Goal: Check status: Check status

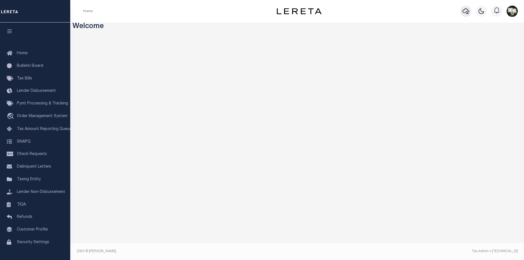
click at [468, 12] on icon "button" at bounding box center [465, 11] width 7 height 7
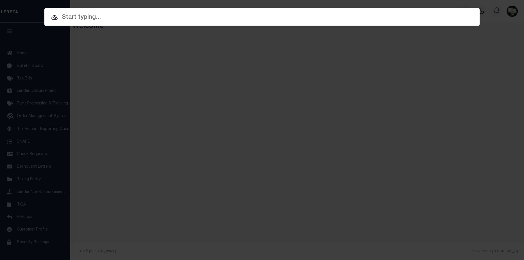
click at [101, 21] on input "text" at bounding box center [261, 18] width 435 height 10
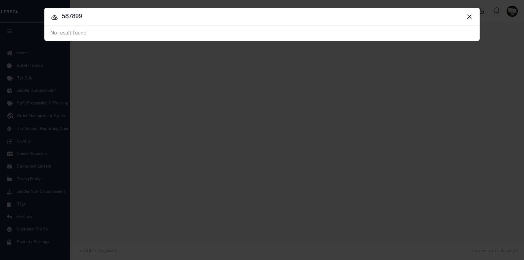
drag, startPoint x: 99, startPoint y: 19, endPoint x: 60, endPoint y: 19, distance: 39.6
click at [60, 19] on input "587899" at bounding box center [261, 17] width 435 height 10
type input "121 w 32nd"
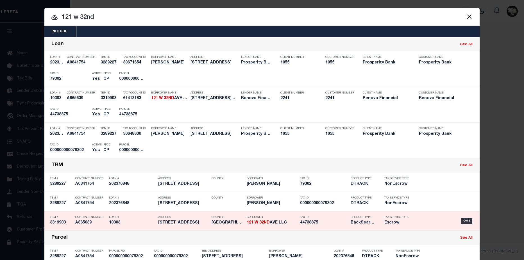
click at [319, 219] on p "Tax ID" at bounding box center [324, 217] width 48 height 3
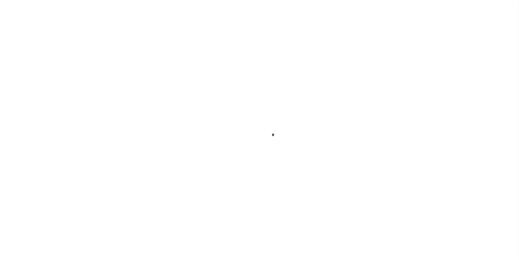
type input "10303"
type input "121 W 32ND AVE LLC"
select select
type input "12804 Axe Handle Ct"
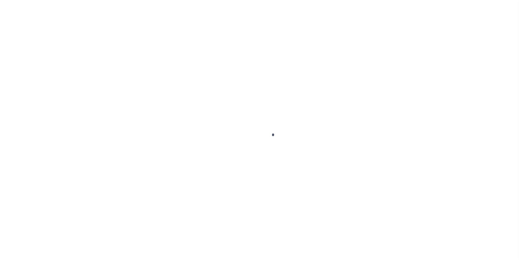
type input "Glen Allen VA 23059"
select select "Escrow"
type input "121 West 32nd Street"
select select
type input "Norfolk, VA 23504"
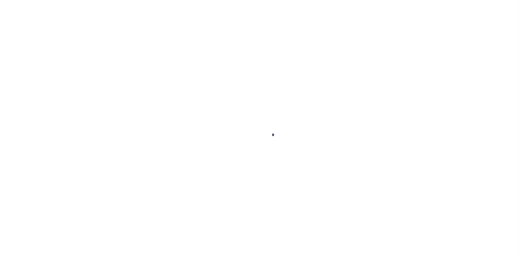
type input "a0k8Y00000jIP47"
type input "VA"
select select
type textarea "LEGAL REQUIRED"
select select "25066"
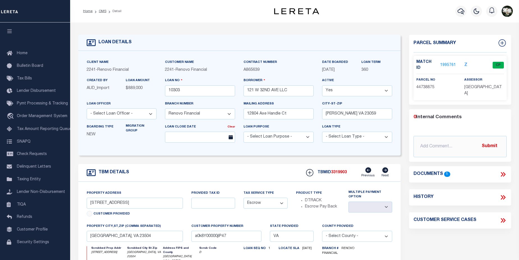
click at [451, 62] on link "1995761" at bounding box center [449, 65] width 16 height 6
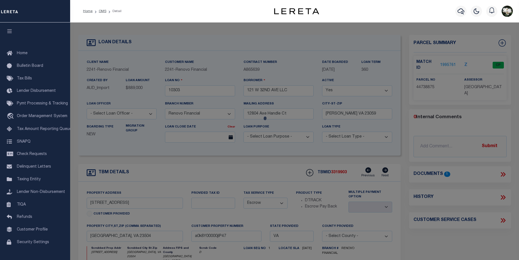
checkbox input "false"
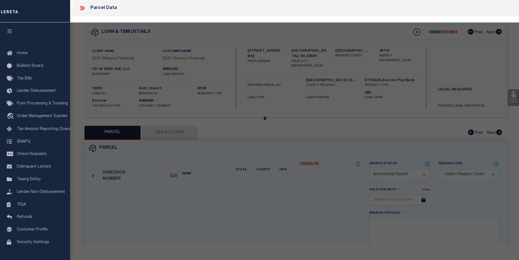
select select "CP"
type input "121 W 32ND AVE LLC"
select select "AGW"
select select
type input "121 W 32ND STREET"
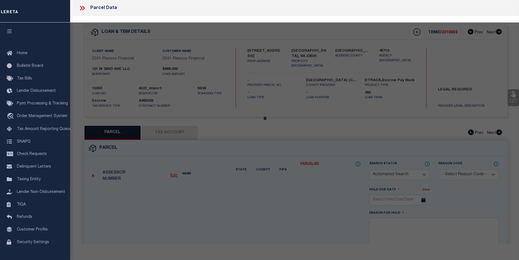
checkbox input "false"
type input "Norfolk, VA 23504"
type textarea "1,3,5 & 7 Blk 8"
type textarea "Completed based on given legal document."
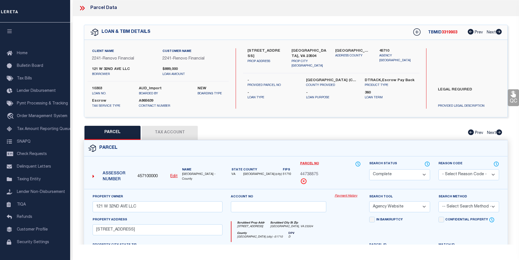
click at [344, 195] on link "Payment History" at bounding box center [348, 196] width 26 height 5
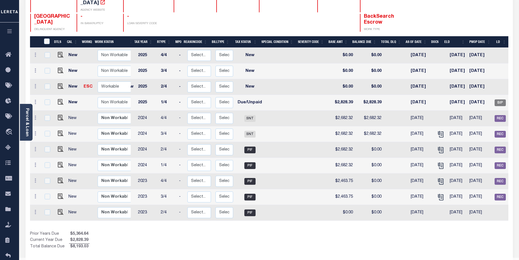
scroll to position [87, 0]
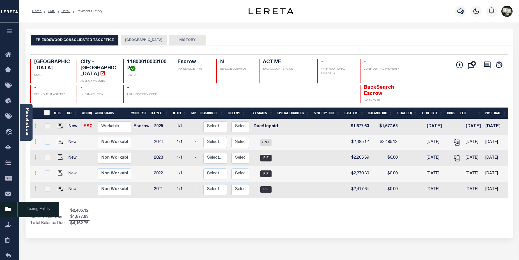
click at [10, 112] on icon at bounding box center [9, 209] width 9 height 7
